Goal: Find specific page/section: Find specific page/section

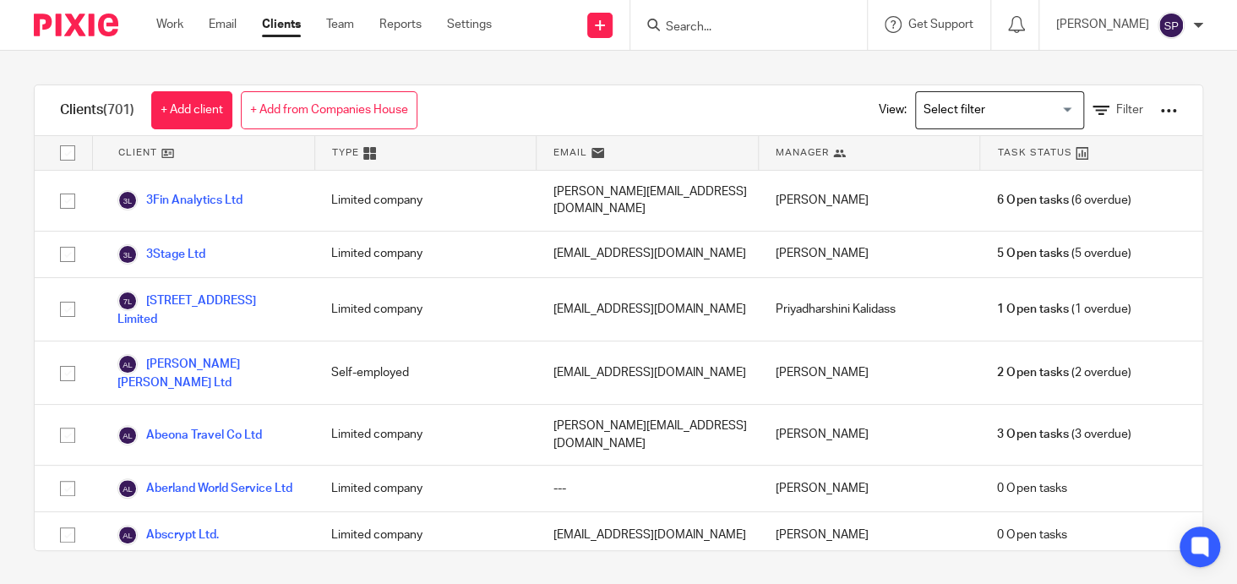
click at [686, 22] on input "Search" at bounding box center [740, 27] width 152 height 15
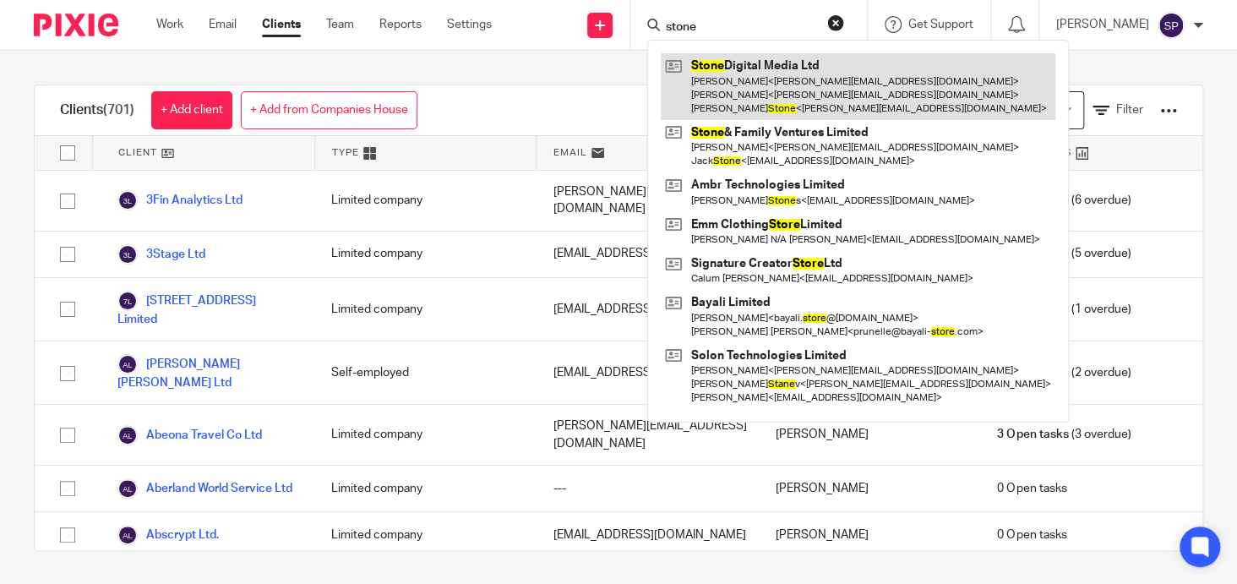
type input "stone"
click at [739, 65] on link at bounding box center [858, 86] width 395 height 67
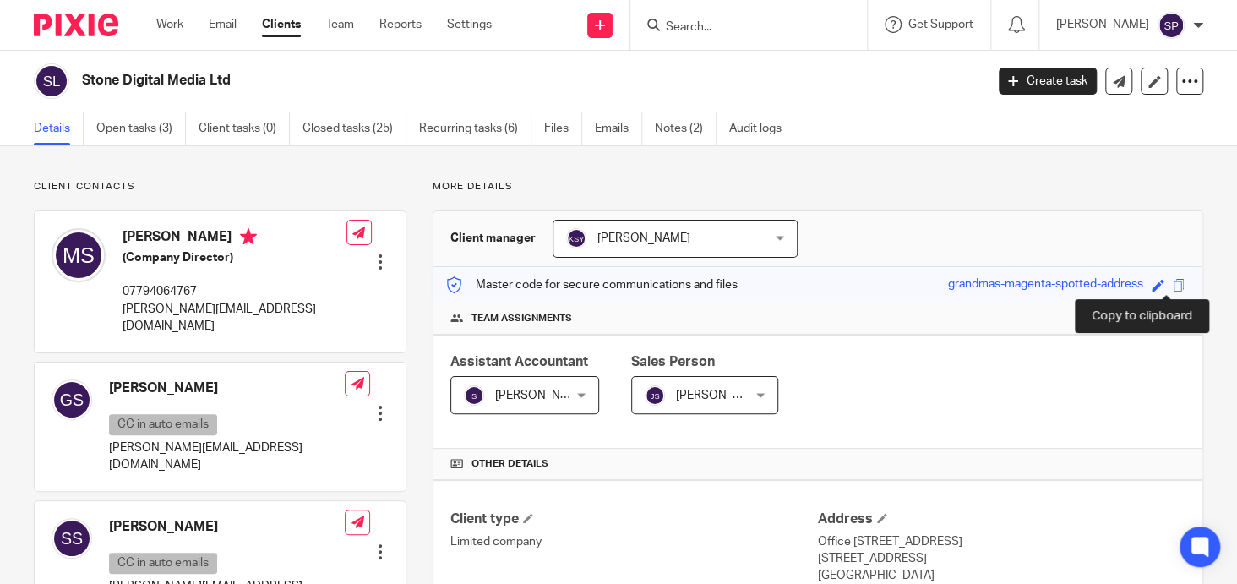
click at [1173, 282] on span at bounding box center [1179, 285] width 13 height 13
